Goal: Task Accomplishment & Management: Manage account settings

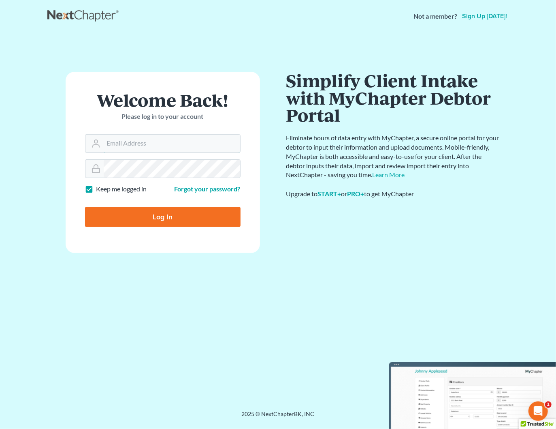
type input "[PERSON_NAME][EMAIL_ADDRESS][DOMAIN_NAME]"
click at [175, 220] on input "Log In" at bounding box center [163, 217] width 156 height 20
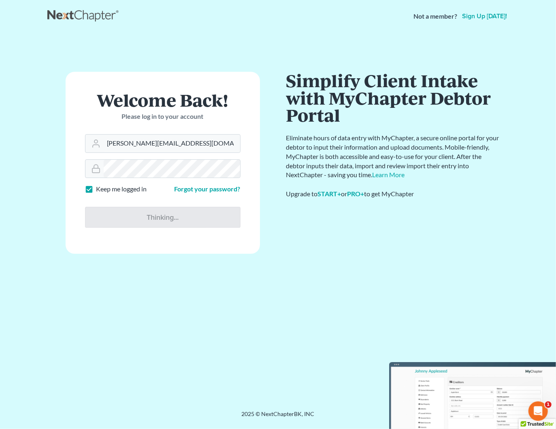
type input "Thinking..."
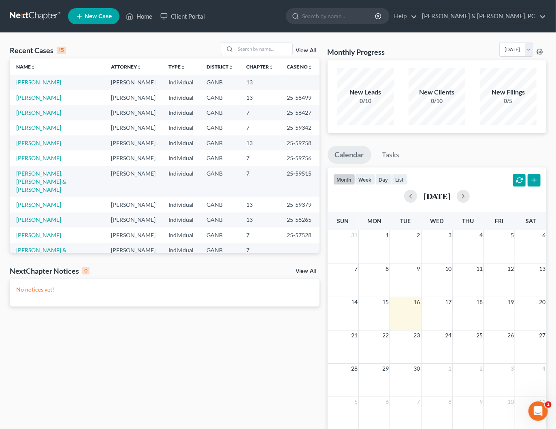
scroll to position [64, 0]
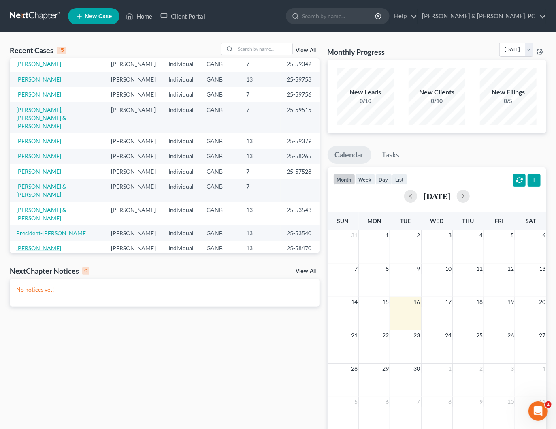
click at [38, 244] on link "Mobley, Tyler" at bounding box center [38, 247] width 45 height 7
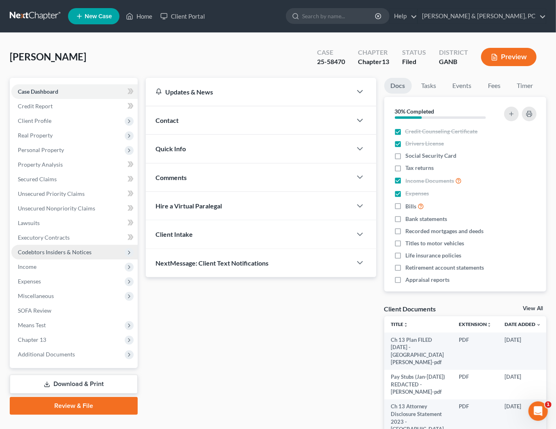
scroll to position [3, 0]
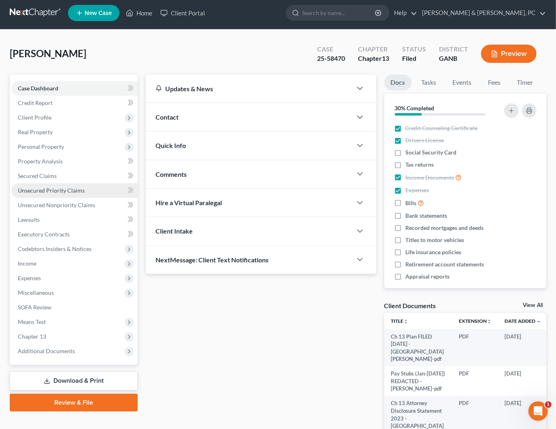
click at [47, 192] on span "Unsecured Priority Claims" at bounding box center [51, 190] width 67 height 7
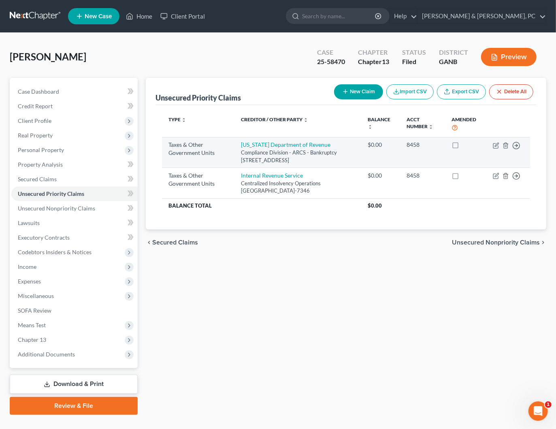
click at [463, 147] on label at bounding box center [463, 147] width 0 height 0
click at [466, 144] on input "checkbox" at bounding box center [468, 143] width 5 height 5
checkbox input "true"
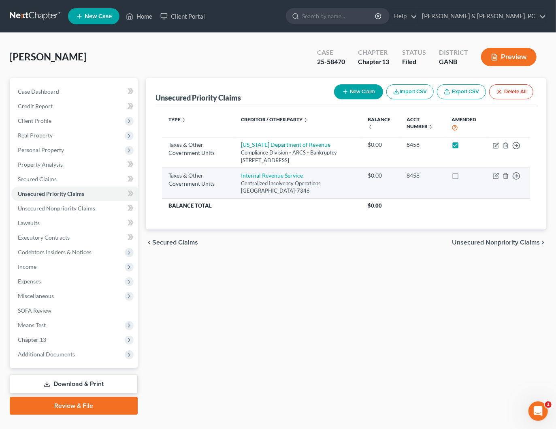
click at [463, 177] on label at bounding box center [463, 177] width 0 height 0
click at [466, 177] on input "checkbox" at bounding box center [468, 173] width 5 height 5
checkbox input "true"
click at [252, 179] on link "Internal Revenue Service" at bounding box center [272, 175] width 62 height 7
select select "0"
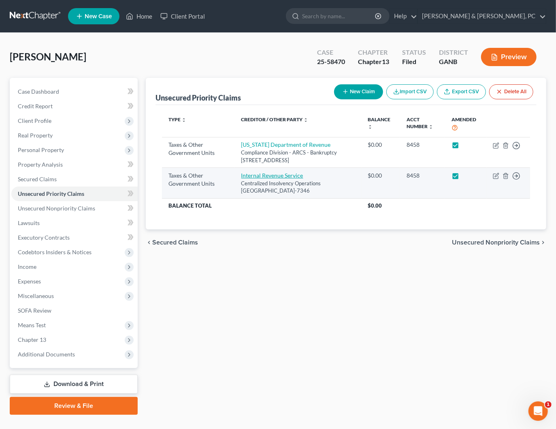
select select "39"
select select "0"
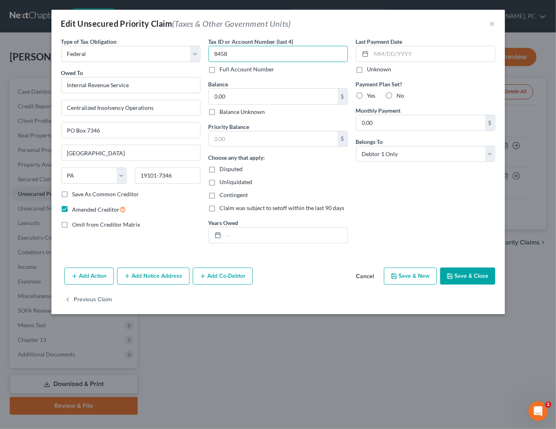
click at [227, 52] on input "8458" at bounding box center [278, 54] width 139 height 16
click at [247, 98] on input "0.00" at bounding box center [273, 96] width 129 height 15
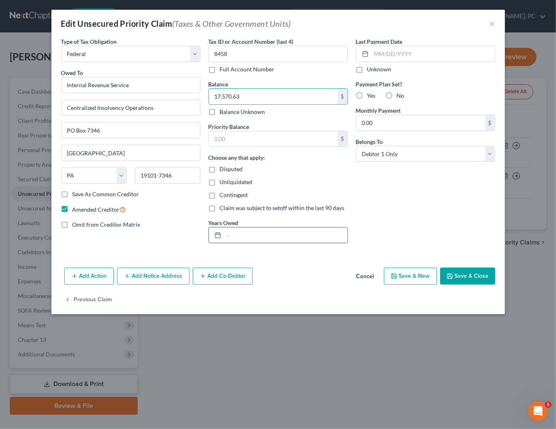
type input "17,570.63"
click at [279, 234] on input "text" at bounding box center [286, 234] width 124 height 15
type input "2021, 2022, 2023, 2024"
click at [465, 277] on button "Save & Close" at bounding box center [467, 275] width 55 height 17
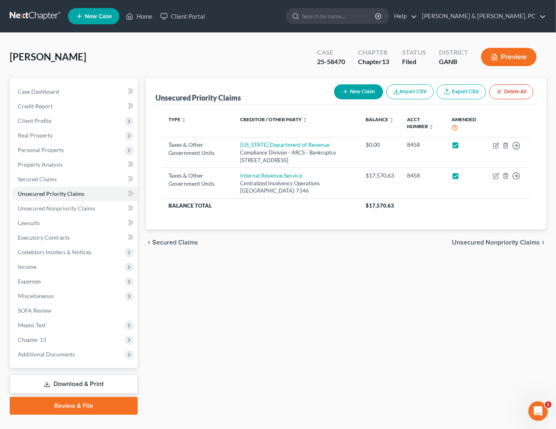
click at [181, 245] on span "Secured Claims" at bounding box center [175, 242] width 46 height 6
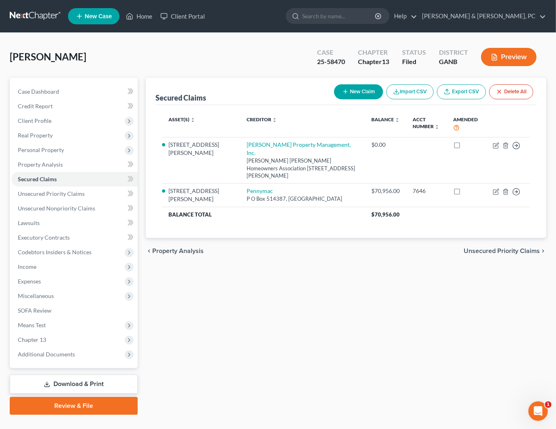
click at [497, 247] on span "Unsecured Priority Claims" at bounding box center [502, 250] width 76 height 6
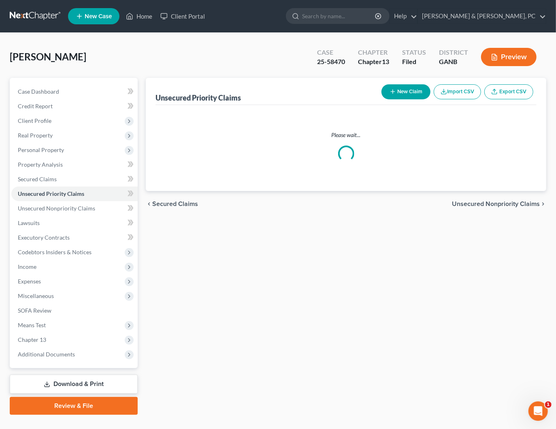
click at [497, 233] on div "Unsecured Priority Claims New Claim Import CSV Export CSV Please wait... Previo…" at bounding box center [346, 246] width 409 height 337
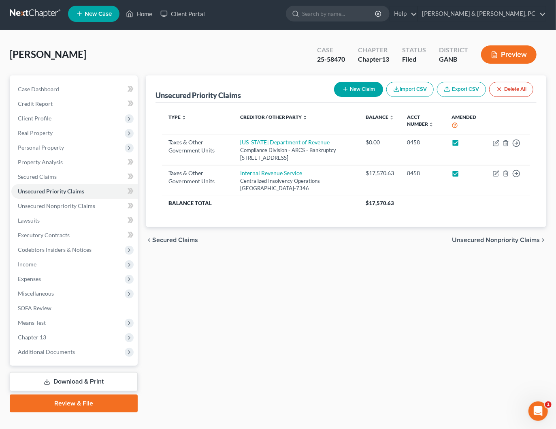
click at [491, 241] on div "chevron_left Secured Claims Unsecured Nonpriority Claims chevron_right" at bounding box center [346, 240] width 401 height 26
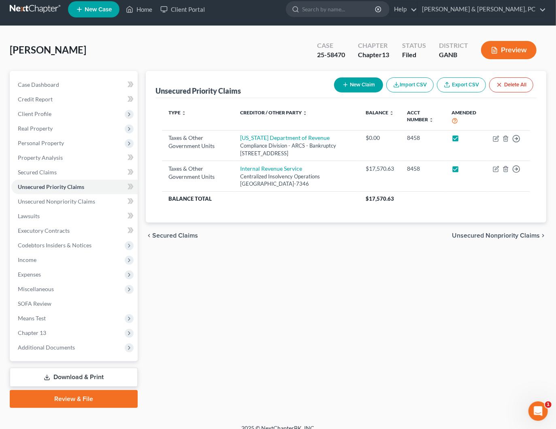
click at [490, 245] on div "chevron_left Secured Claims Unsecured Nonpriority Claims chevron_right" at bounding box center [346, 235] width 401 height 26
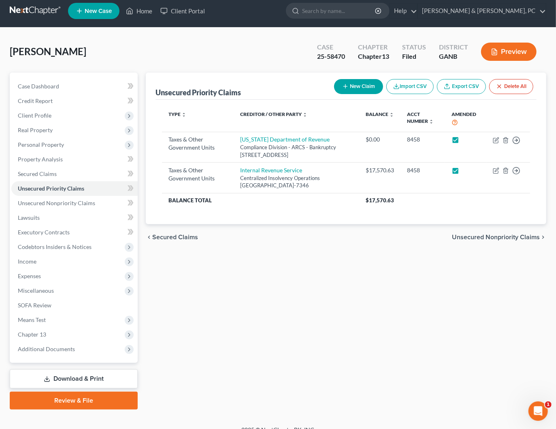
click at [499, 240] on span "Unsecured Nonpriority Claims" at bounding box center [496, 237] width 88 height 6
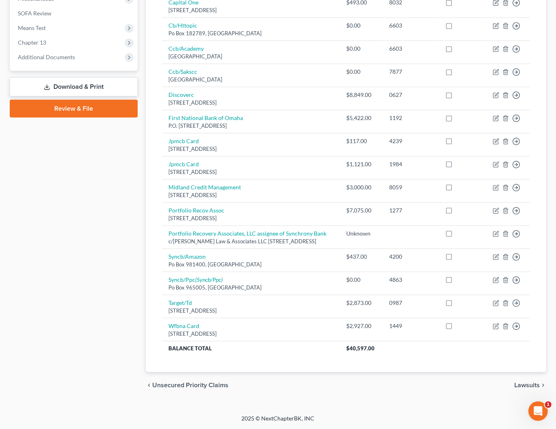
scroll to position [297, 0]
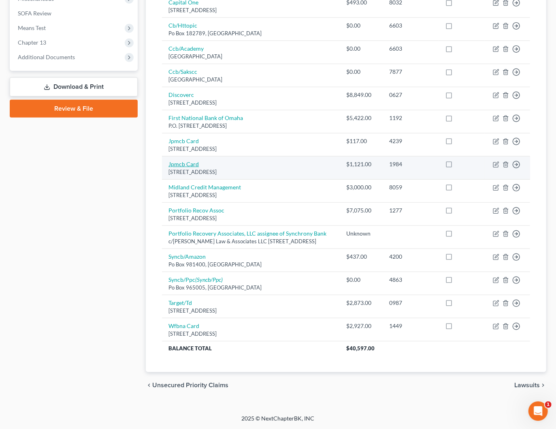
click at [184, 167] on link "Jpmcb Card" at bounding box center [183, 163] width 30 height 7
select select "36"
select select "2"
select select "0"
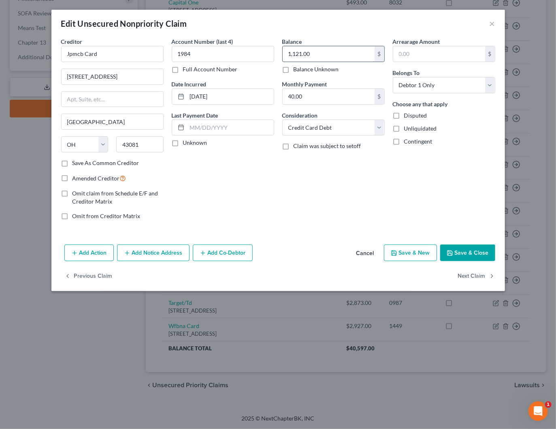
click at [340, 56] on input "1,121.00" at bounding box center [329, 53] width 92 height 15
type input "504.21"
click at [470, 252] on button "Save & Close" at bounding box center [467, 252] width 55 height 17
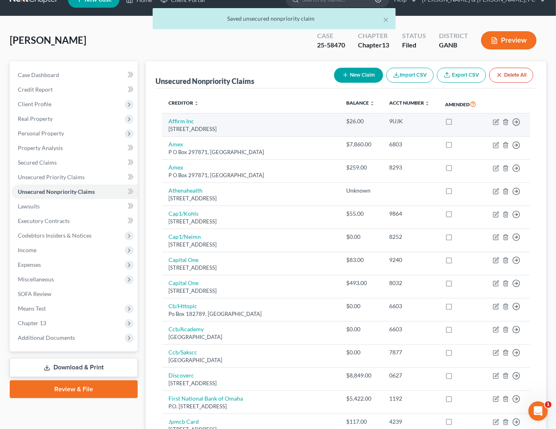
scroll to position [10, 0]
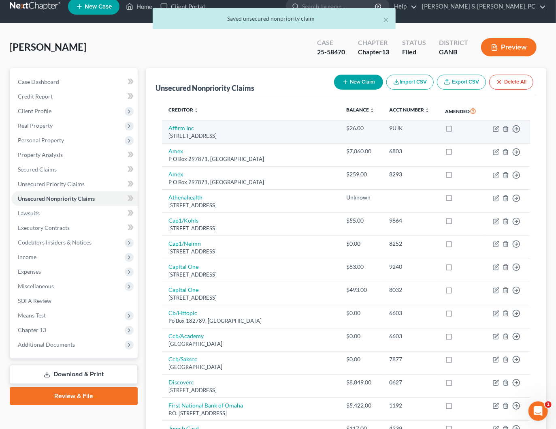
click at [456, 130] on label at bounding box center [456, 130] width 0 height 0
click at [460, 129] on input "checkbox" at bounding box center [462, 126] width 5 height 5
checkbox input "true"
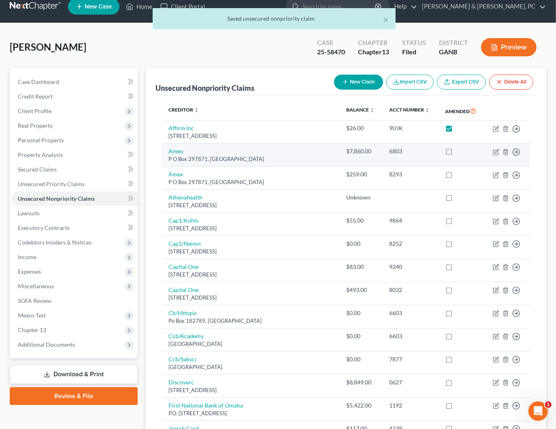
click at [456, 153] on label at bounding box center [456, 153] width 0 height 0
click at [460, 152] on input "checkbox" at bounding box center [462, 149] width 5 height 5
checkbox input "true"
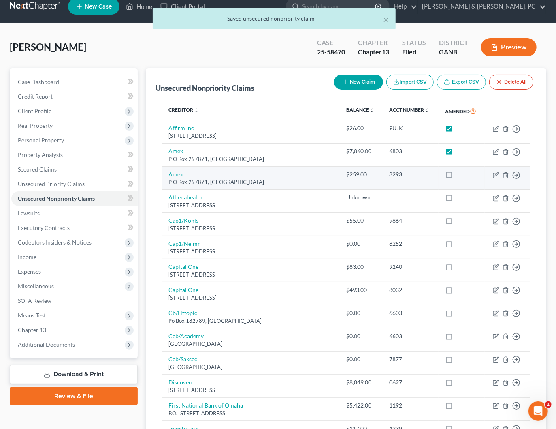
click at [456, 176] on label at bounding box center [456, 176] width 0 height 0
click at [460, 175] on input "checkbox" at bounding box center [462, 172] width 5 height 5
checkbox input "true"
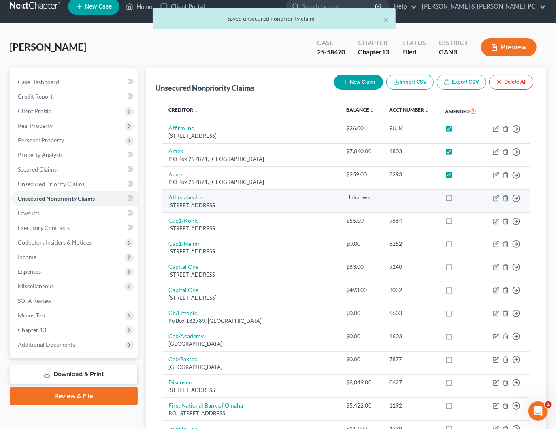
click at [456, 199] on label at bounding box center [456, 199] width 0 height 0
click at [460, 198] on input "checkbox" at bounding box center [462, 195] width 5 height 5
checkbox input "true"
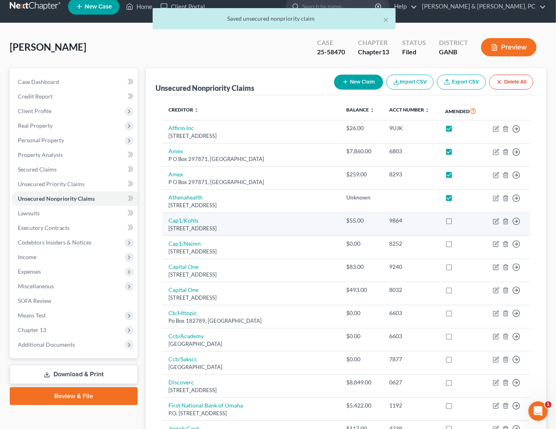
click at [456, 222] on label at bounding box center [456, 222] width 0 height 0
click at [460, 222] on input "checkbox" at bounding box center [462, 218] width 5 height 5
checkbox input "true"
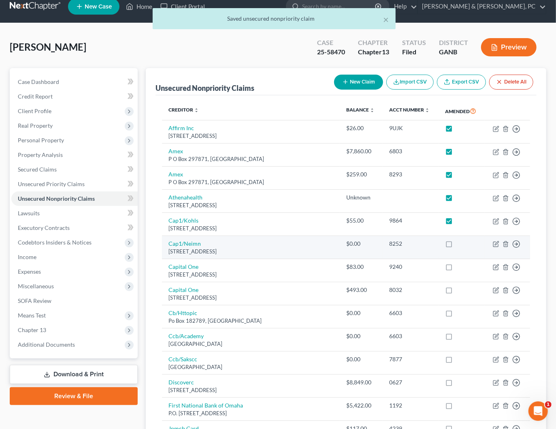
click at [456, 245] on label at bounding box center [456, 245] width 0 height 0
click at [460, 245] on input "checkbox" at bounding box center [462, 241] width 5 height 5
checkbox input "true"
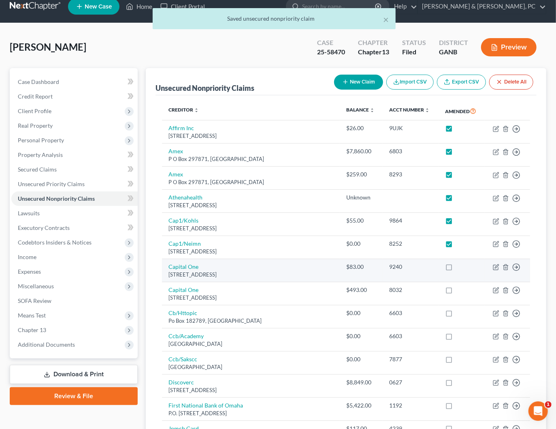
click at [456, 269] on label at bounding box center [456, 269] width 0 height 0
click at [460, 268] on input "checkbox" at bounding box center [462, 264] width 5 height 5
checkbox input "true"
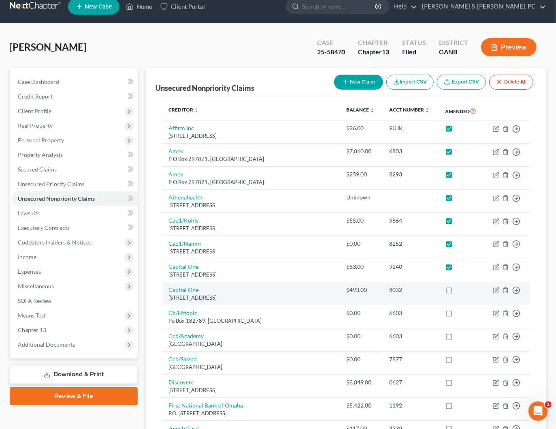
click at [456, 292] on label at bounding box center [456, 292] width 0 height 0
click at [460, 291] on input "checkbox" at bounding box center [462, 288] width 5 height 5
checkbox input "true"
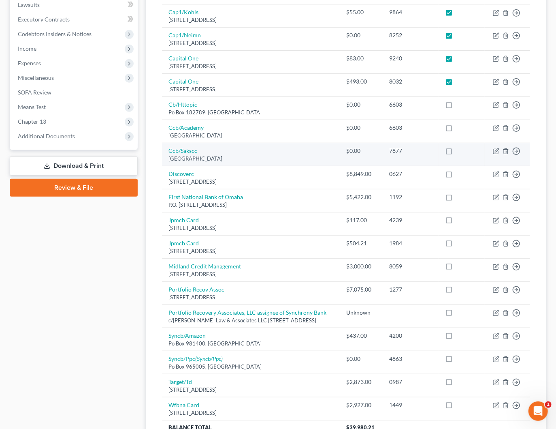
scroll to position [219, 0]
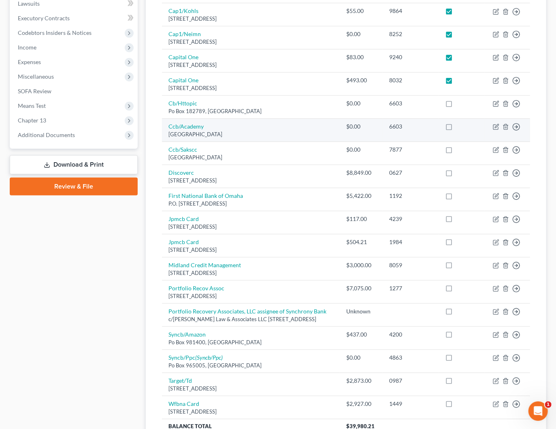
drag, startPoint x: 453, startPoint y: 109, endPoint x: 456, endPoint y: 133, distance: 23.6
click at [456, 105] on label at bounding box center [456, 105] width 0 height 0
click at [460, 104] on input "checkbox" at bounding box center [462, 101] width 5 height 5
checkbox input "true"
click at [456, 128] on label at bounding box center [456, 128] width 0 height 0
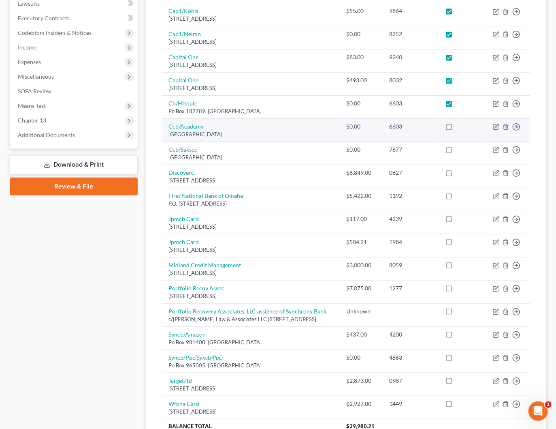
click at [460, 128] on input "checkbox" at bounding box center [462, 124] width 5 height 5
checkbox input "true"
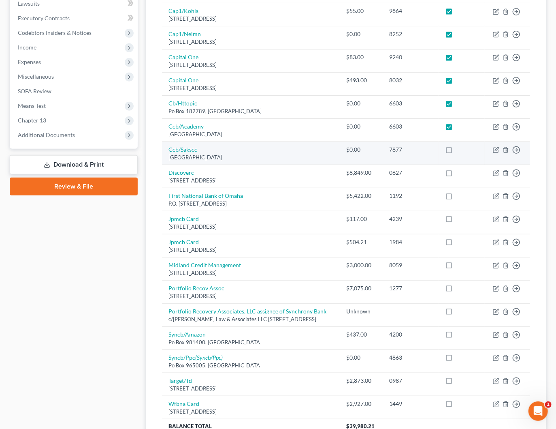
click at [456, 151] on label at bounding box center [456, 151] width 0 height 0
click at [460, 151] on input "checkbox" at bounding box center [462, 147] width 5 height 5
checkbox input "true"
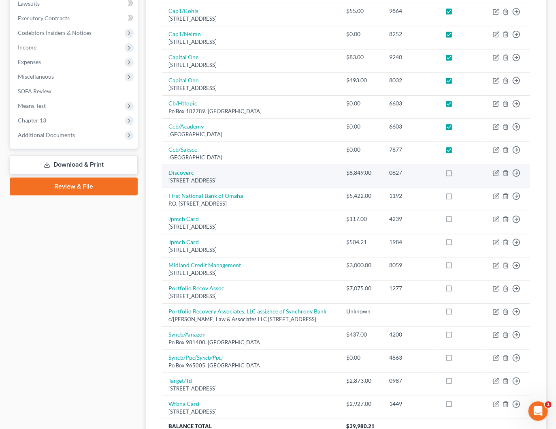
drag, startPoint x: 452, startPoint y: 179, endPoint x: 455, endPoint y: 189, distance: 10.4
click at [456, 175] on label at bounding box center [456, 175] width 0 height 0
click at [460, 174] on input "checkbox" at bounding box center [462, 170] width 5 height 5
checkbox input "true"
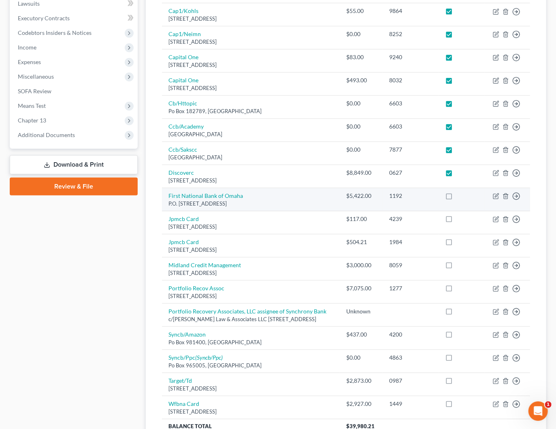
click at [456, 198] on label at bounding box center [456, 198] width 0 height 0
click at [460, 197] on input "checkbox" at bounding box center [462, 194] width 5 height 5
checkbox input "true"
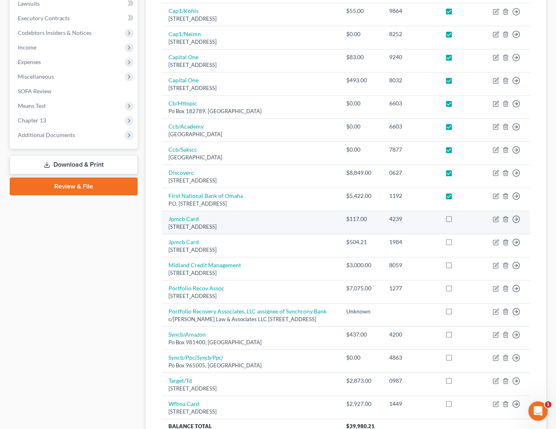
drag, startPoint x: 453, startPoint y: 222, endPoint x: 452, endPoint y: 228, distance: 6.1
click at [456, 221] on label at bounding box center [456, 221] width 0 height 0
click at [460, 220] on input "checkbox" at bounding box center [462, 217] width 5 height 5
checkbox input "true"
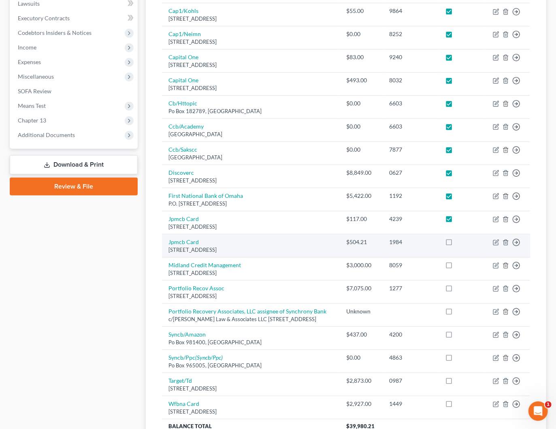
click at [456, 244] on label at bounding box center [456, 244] width 0 height 0
click at [460, 243] on input "checkbox" at bounding box center [462, 240] width 5 height 5
checkbox input "true"
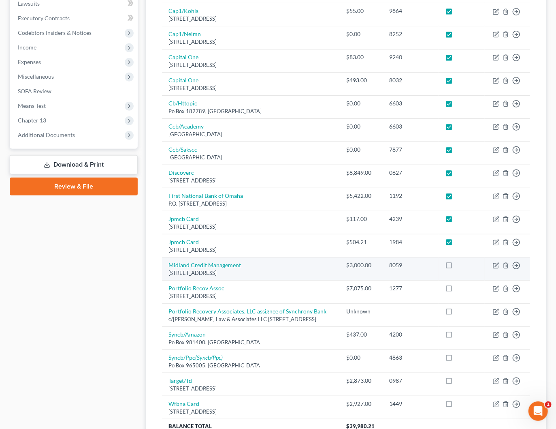
click at [456, 267] on label at bounding box center [456, 267] width 0 height 0
click at [460, 266] on input "checkbox" at bounding box center [462, 263] width 5 height 5
checkbox input "true"
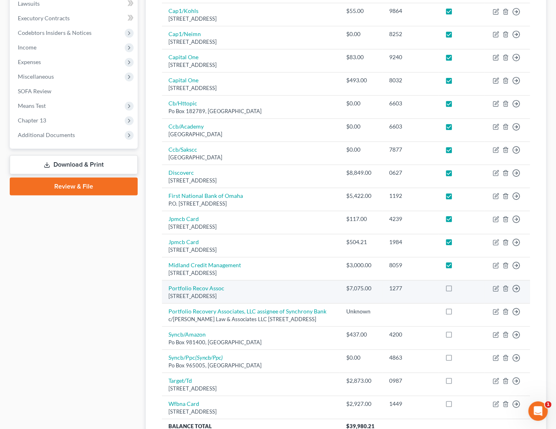
click at [456, 290] on label at bounding box center [456, 290] width 0 height 0
click at [460, 289] on input "checkbox" at bounding box center [462, 286] width 5 height 5
checkbox input "true"
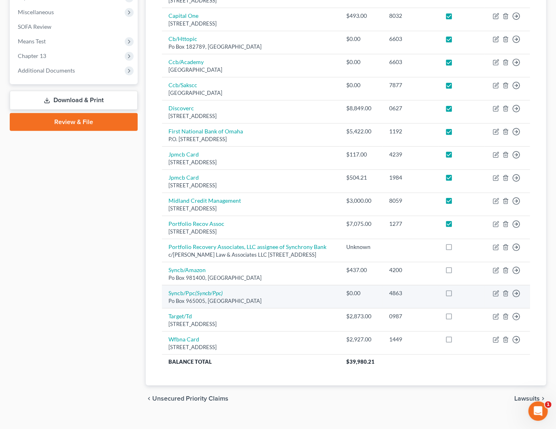
scroll to position [307, 0]
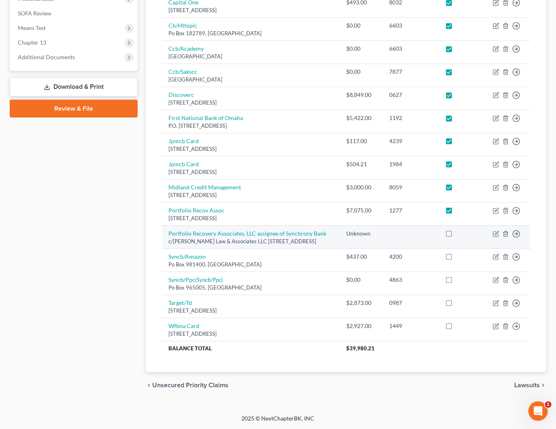
click at [456, 235] on label at bounding box center [456, 235] width 0 height 0
click at [460, 229] on input "checkbox" at bounding box center [462, 231] width 5 height 5
checkbox input "true"
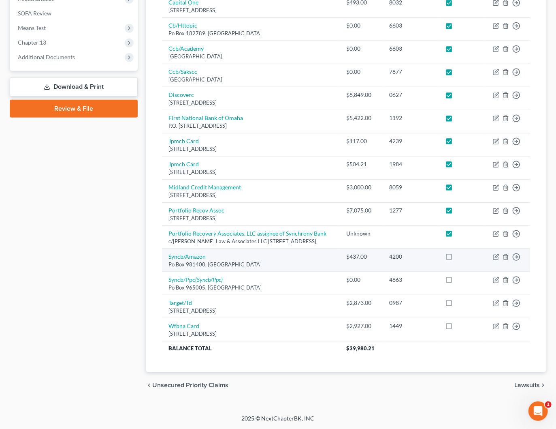
click at [456, 258] on label at bounding box center [456, 258] width 0 height 0
click at [460, 256] on input "checkbox" at bounding box center [462, 254] width 5 height 5
checkbox input "true"
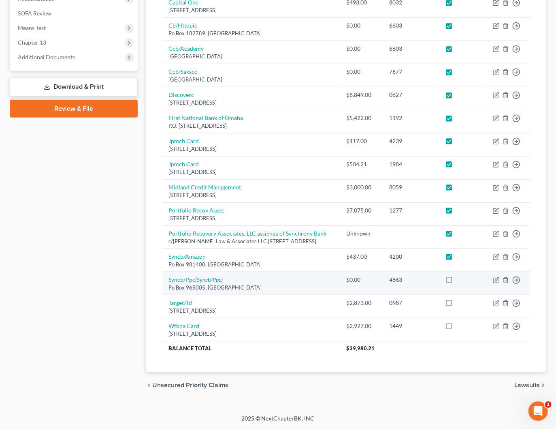
click at [456, 281] on label at bounding box center [456, 281] width 0 height 0
click at [460, 281] on input "checkbox" at bounding box center [462, 277] width 5 height 5
checkbox input "true"
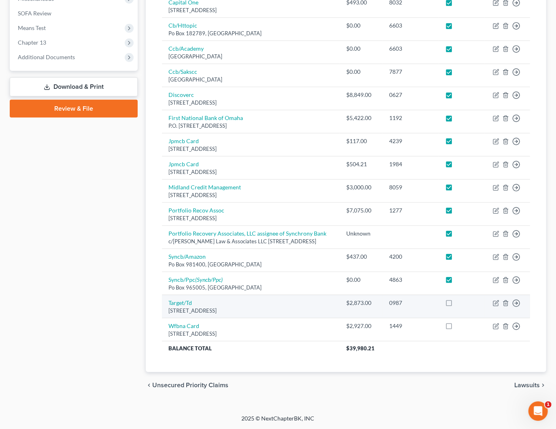
click at [456, 305] on label at bounding box center [456, 305] width 0 height 0
click at [460, 304] on input "checkbox" at bounding box center [462, 301] width 5 height 5
checkbox input "true"
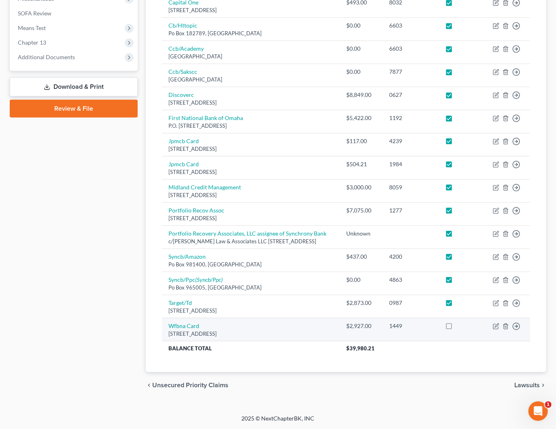
click at [456, 328] on label at bounding box center [456, 328] width 0 height 0
click at [460, 326] on input "checkbox" at bounding box center [462, 324] width 5 height 5
checkbox input "true"
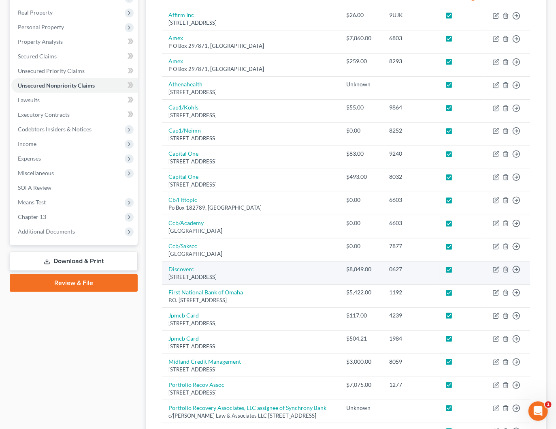
scroll to position [114, 0]
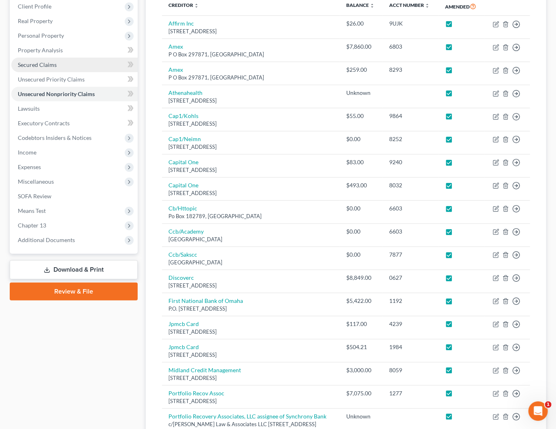
click at [38, 64] on span "Secured Claims" at bounding box center [37, 64] width 39 height 7
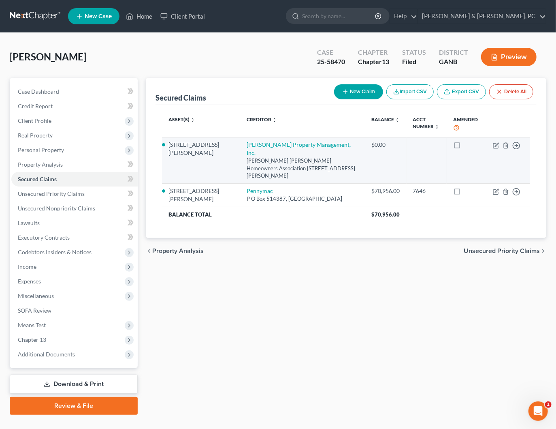
drag, startPoint x: 454, startPoint y: 146, endPoint x: 455, endPoint y: 168, distance: 22.3
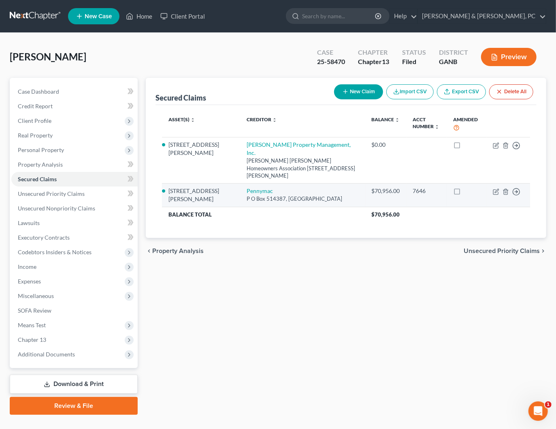
click at [465, 147] on label at bounding box center [465, 147] width 0 height 0
click at [468, 146] on input "checkbox" at bounding box center [470, 143] width 5 height 5
checkbox input "true"
click at [465, 193] on label at bounding box center [465, 193] width 0 height 0
click at [468, 187] on input "checkbox" at bounding box center [470, 189] width 5 height 5
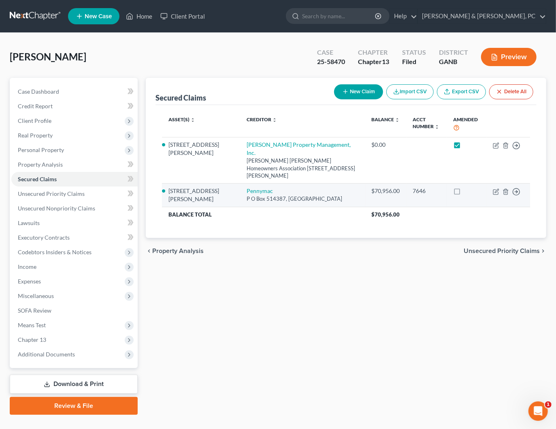
checkbox input "true"
click at [247, 187] on link "Pennymac" at bounding box center [260, 190] width 26 height 7
select select "4"
select select "3"
select select "0"
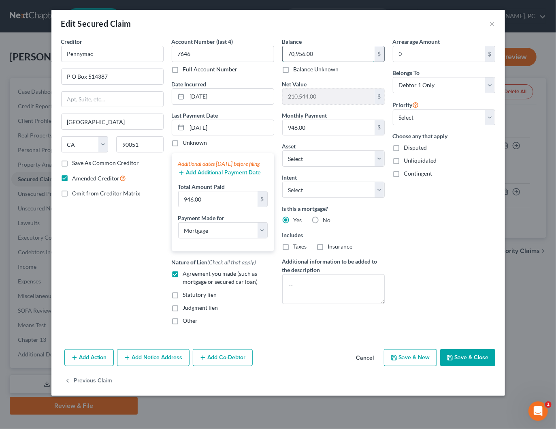
click at [301, 55] on input "70,956.00" at bounding box center [329, 53] width 92 height 15
type input "68,891.61"
click at [423, 56] on input "0" at bounding box center [439, 53] width 92 height 15
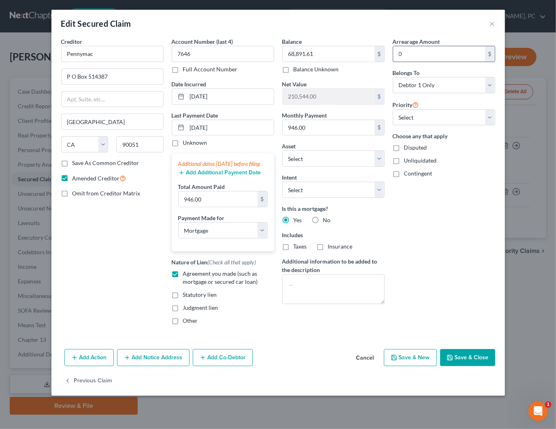
click at [423, 56] on input "0" at bounding box center [439, 53] width 92 height 15
type input "775"
click at [348, 129] on input "946.00" at bounding box center [329, 127] width 92 height 15
click at [343, 126] on input "946.00" at bounding box center [329, 127] width 92 height 15
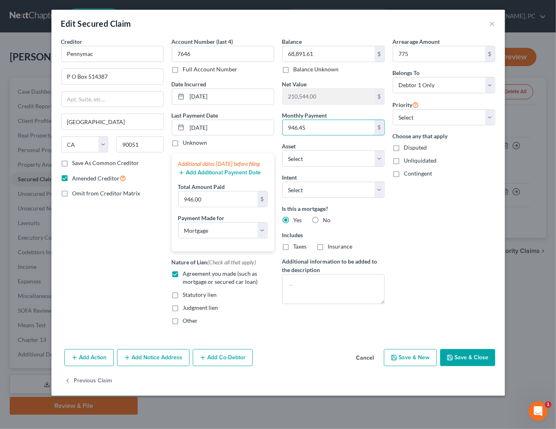
type input "946.45"
click at [467, 254] on div "Arrearage Amount 775 $ Belongs To * Select Debtor 1 Only Debtor 2 Only Debtor 1…" at bounding box center [444, 184] width 111 height 294
click at [467, 363] on button "Save & Close" at bounding box center [467, 357] width 55 height 17
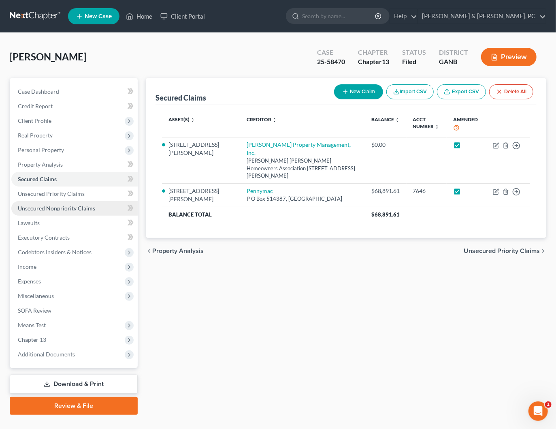
click at [74, 209] on span "Unsecured Nonpriority Claims" at bounding box center [56, 208] width 77 height 7
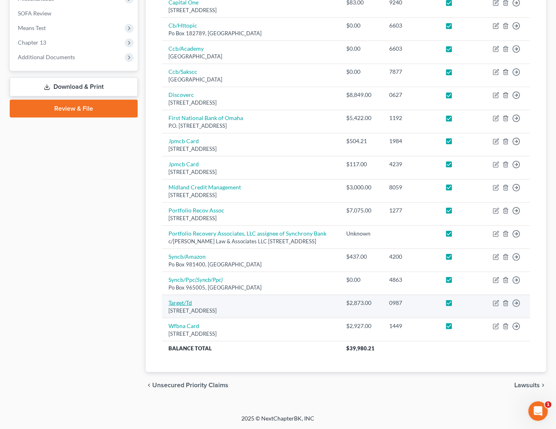
scroll to position [303, 0]
click at [183, 306] on link "Target/Td" at bounding box center [179, 302] width 23 height 7
select select "24"
select select "2"
select select "0"
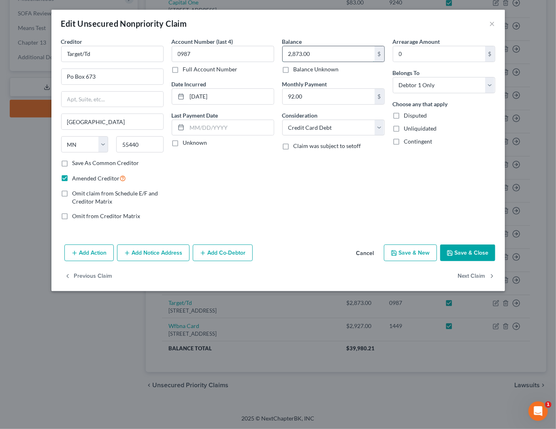
click at [331, 50] on input "2,873.00" at bounding box center [329, 53] width 92 height 15
type input "2,961.25"
click at [478, 248] on button "Save & Close" at bounding box center [467, 252] width 55 height 17
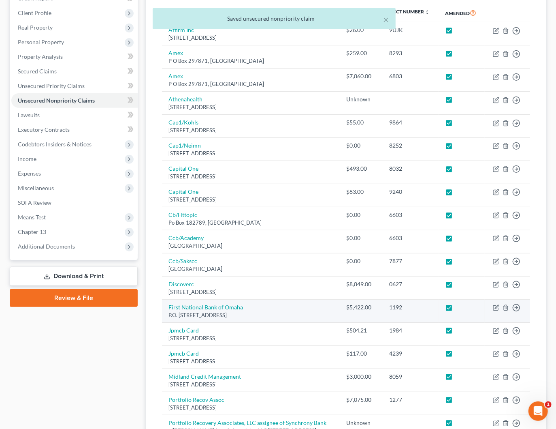
scroll to position [0, 0]
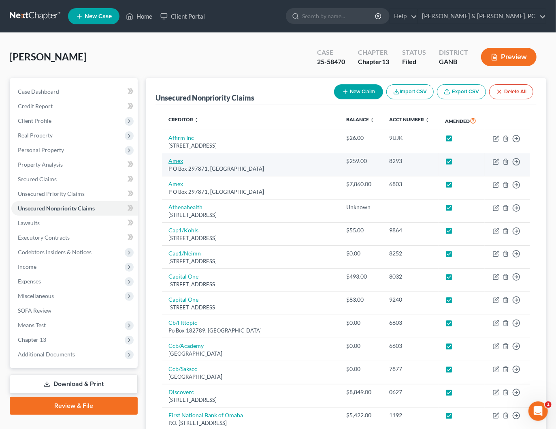
click at [174, 164] on link "Amex" at bounding box center [175, 160] width 15 height 7
select select "9"
select select "2"
select select "0"
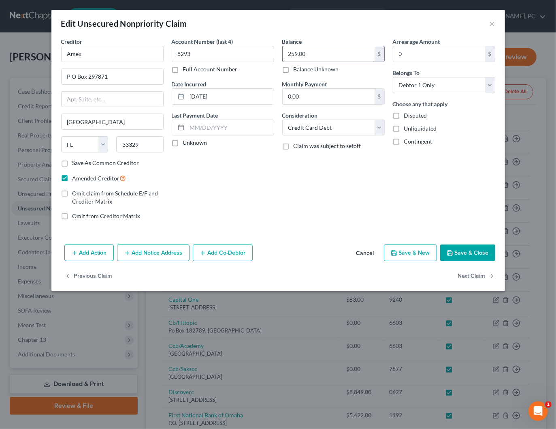
click at [342, 55] on input "259.00" at bounding box center [329, 53] width 92 height 15
type input "259.51"
click at [470, 250] on button "Save & Close" at bounding box center [467, 252] width 55 height 17
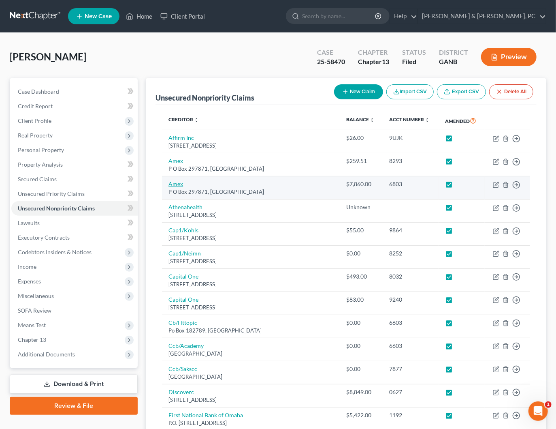
click at [177, 187] on link "Amex" at bounding box center [175, 183] width 15 height 7
select select "9"
select select "2"
select select "0"
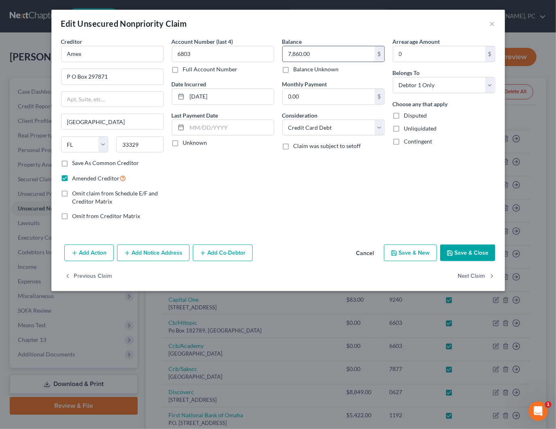
click at [328, 55] on input "7,860.00" at bounding box center [329, 53] width 92 height 15
type input "7,967.46"
drag, startPoint x: 466, startPoint y: 250, endPoint x: 475, endPoint y: 245, distance: 10.1
click at [466, 250] on button "Save & Close" at bounding box center [467, 252] width 55 height 17
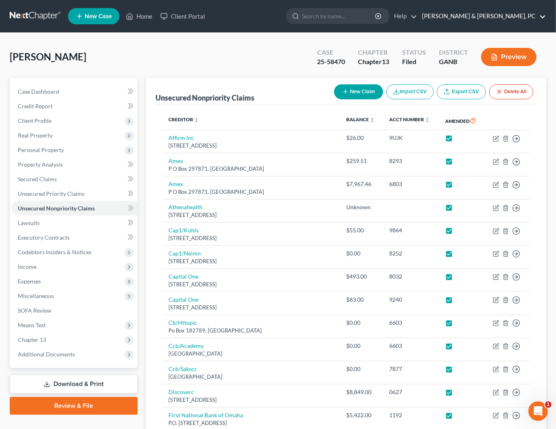
click at [542, 15] on link "Blevins & Hong, PC" at bounding box center [482, 16] width 128 height 15
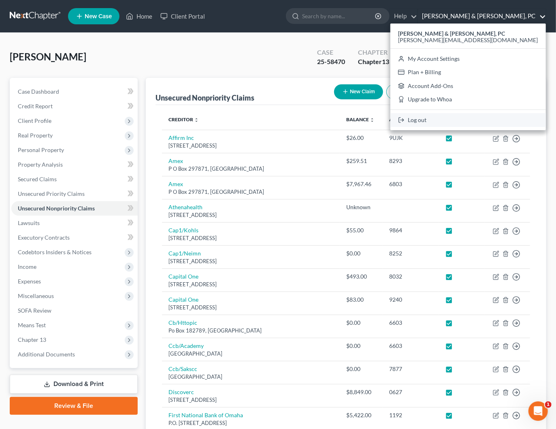
click at [493, 115] on link "Log out" at bounding box center [468, 120] width 156 height 14
